Goal: Transaction & Acquisition: Subscribe to service/newsletter

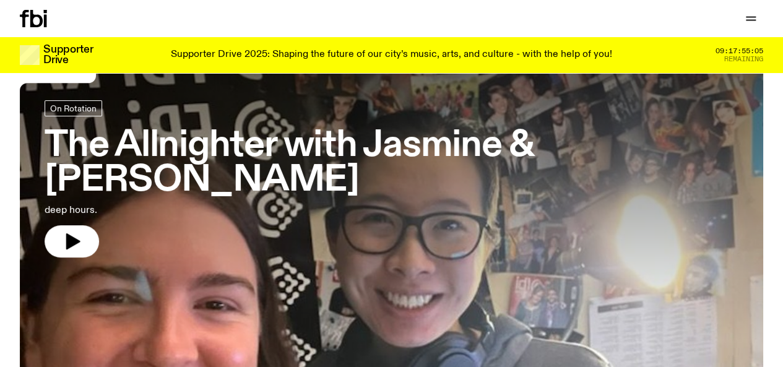
scroll to position [48, 0]
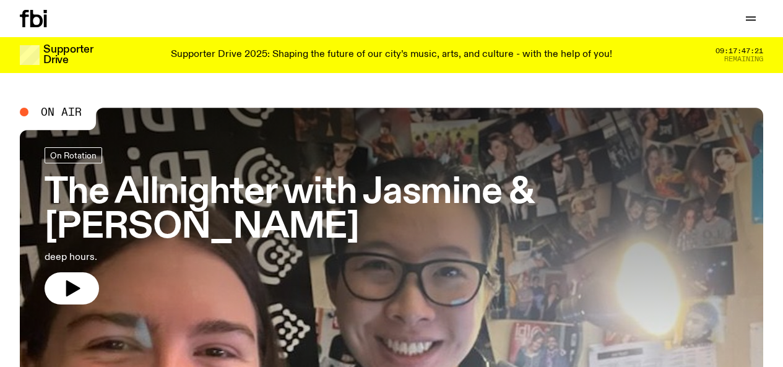
scroll to position [273, 0]
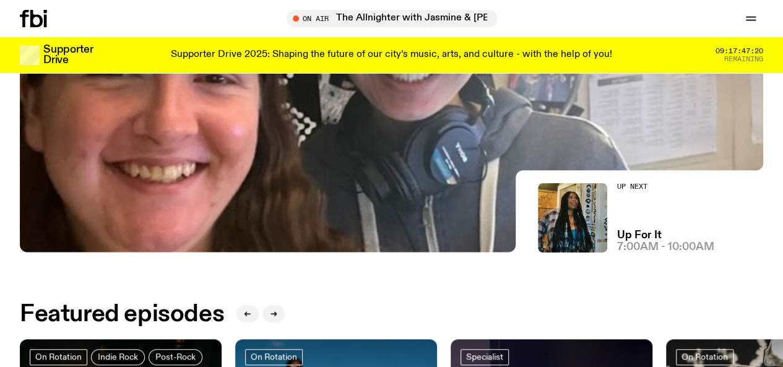
click at [478, 135] on img at bounding box center [391, 43] width 743 height 418
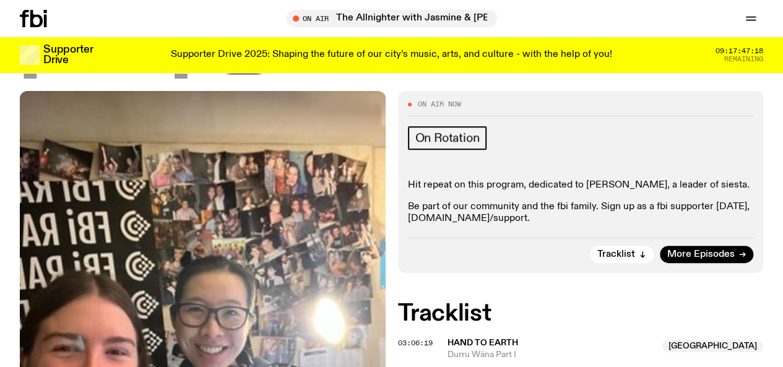
scroll to position [236, 0]
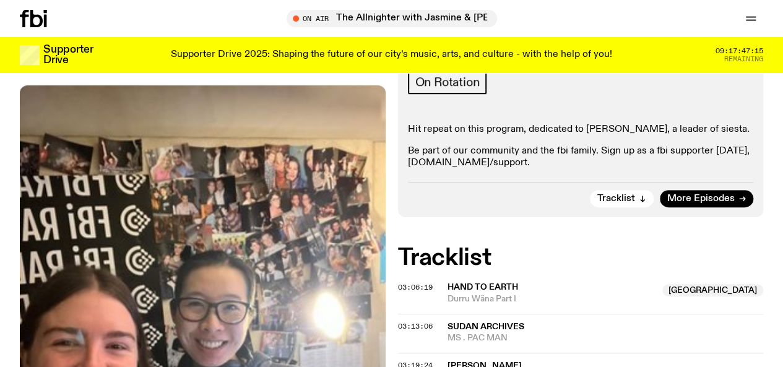
click at [468, 169] on p "Be part of our community and the fbi family. Sign up as a fbi supporter [DATE],…" at bounding box center [581, 157] width 346 height 24
drag, startPoint x: 484, startPoint y: 186, endPoint x: 407, endPoint y: 187, distance: 76.7
click at [407, 187] on div "On Air Now On Rotation Hit repeat on this program, dedicated to Bre, a leader o…" at bounding box center [581, 126] width 366 height 182
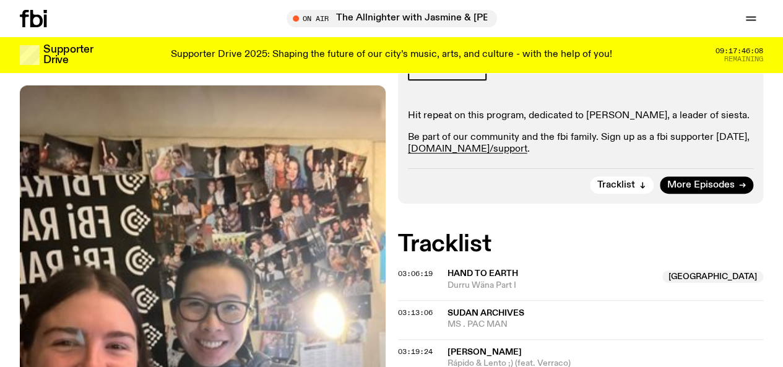
scroll to position [270, 0]
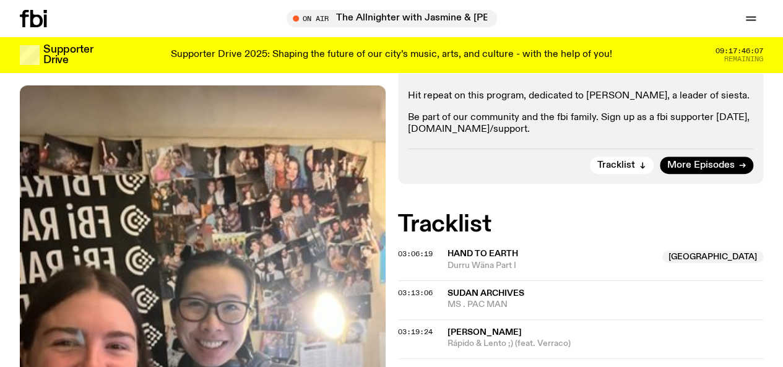
click at [465, 134] on link "fbi.radio/support" at bounding box center [467, 129] width 119 height 10
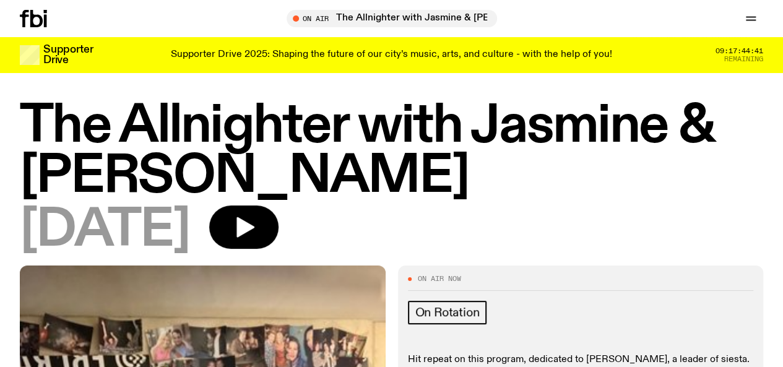
scroll to position [0, 0]
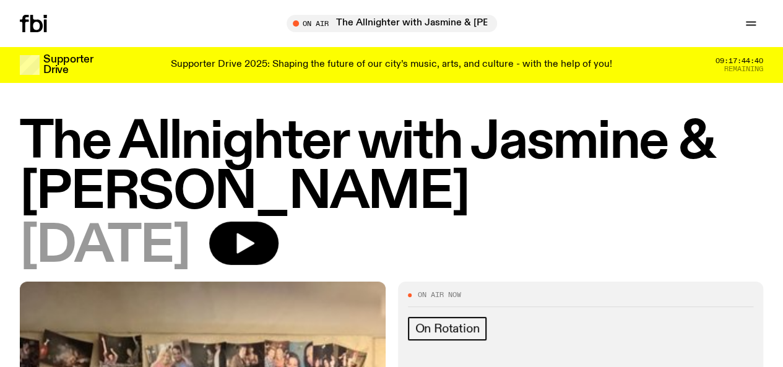
click at [43, 28] on icon at bounding box center [36, 23] width 12 height 17
